Goal: Task Accomplishment & Management: Complete application form

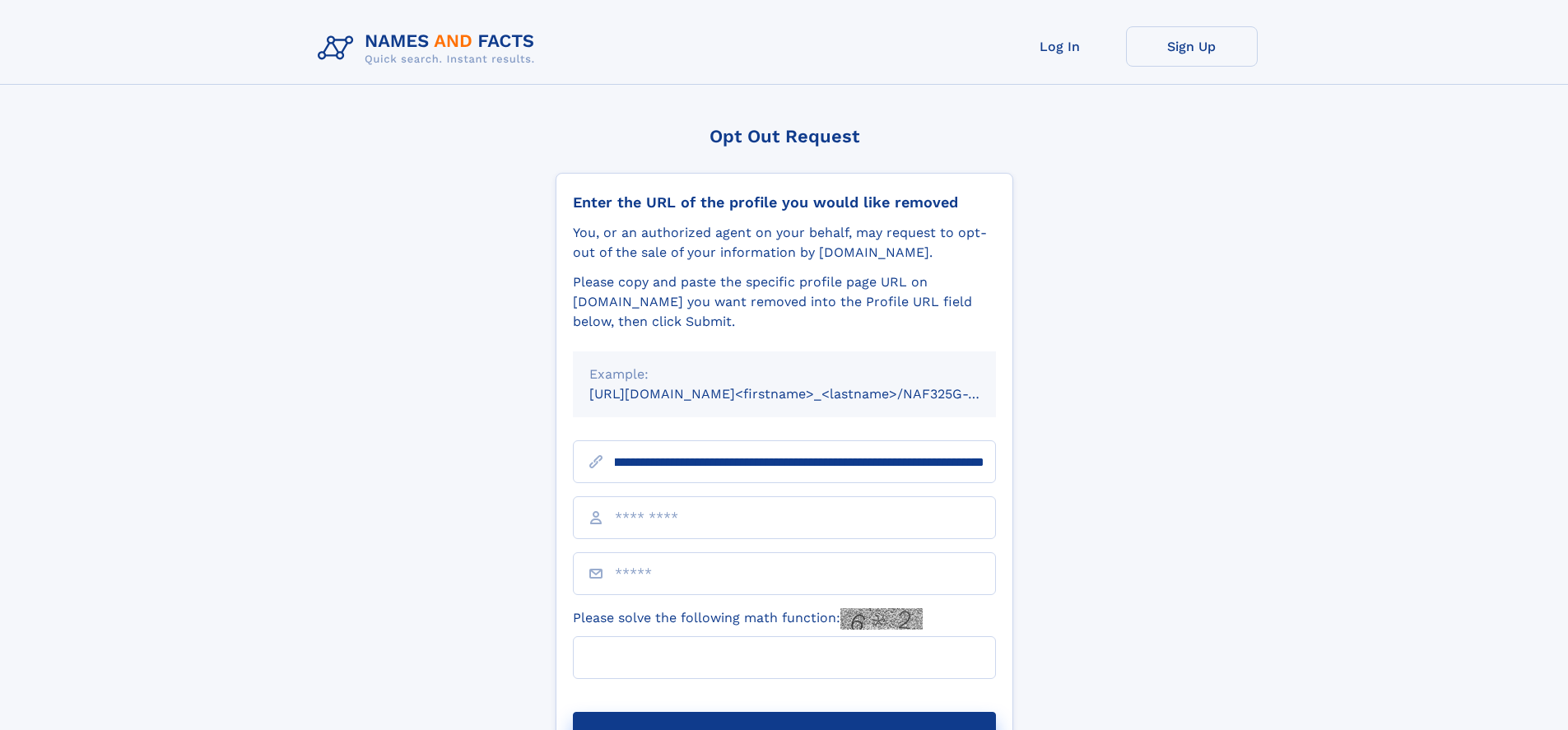
scroll to position [0, 190]
type input "**********"
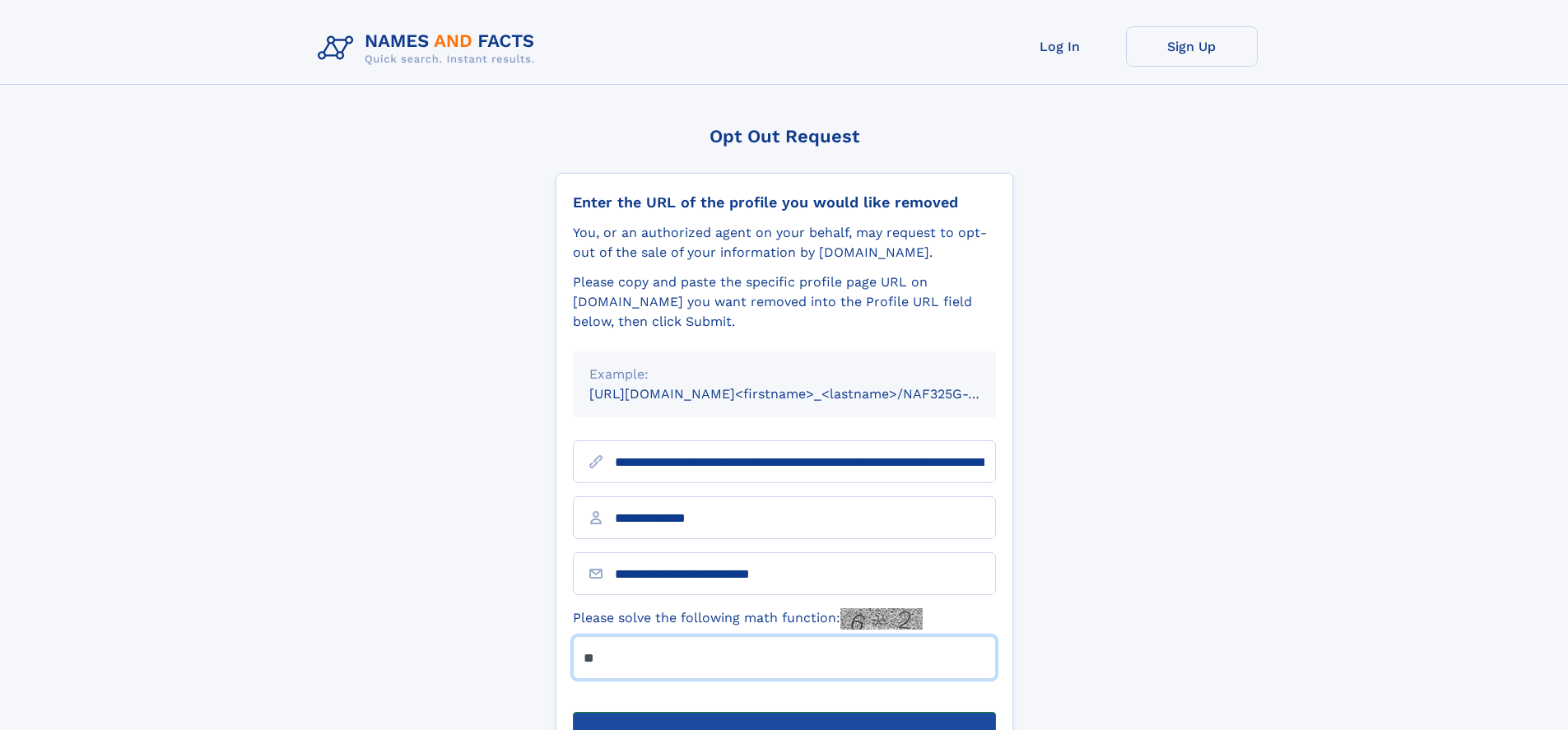
type input "**"
click at [784, 712] on button "Submit Opt Out Request" at bounding box center [784, 738] width 423 height 53
